Goal: Use online tool/utility

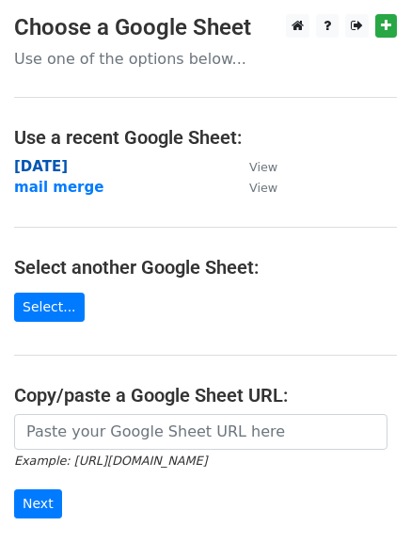
click at [39, 166] on strong "[DATE]" at bounding box center [41, 166] width 54 height 17
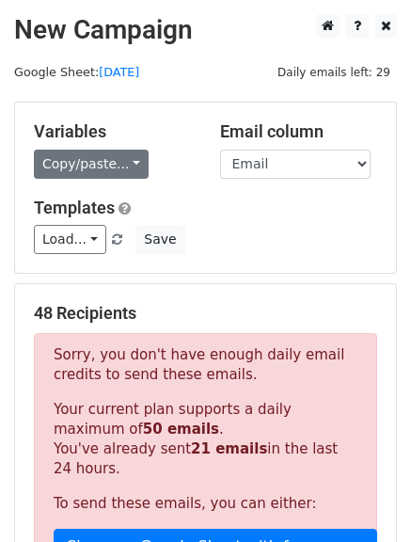
click at [128, 164] on link "Copy/paste..." at bounding box center [91, 164] width 115 height 29
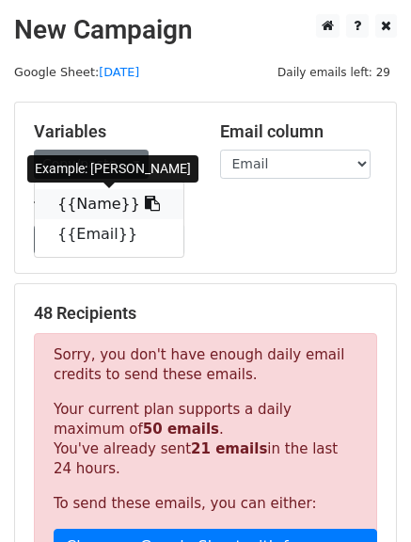
click at [135, 209] on link "{{Name}}" at bounding box center [109, 204] width 149 height 30
